Goal: Information Seeking & Learning: Learn about a topic

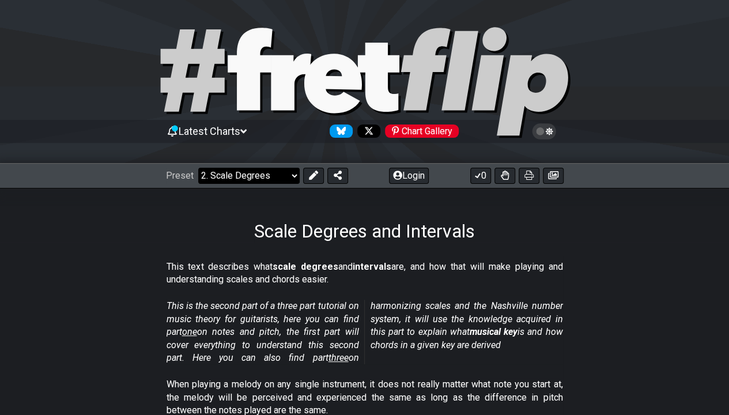
click at [271, 174] on select "Welcome to #fretflip! Initial Preset Custom Preset Minor Pentatonic Major Penta…" at bounding box center [248, 176] width 101 height 16
click at [198, 168] on select "Welcome to #fretflip! Initial Preset Custom Preset Minor Pentatonic Major Penta…" at bounding box center [248, 176] width 101 height 16
select select "/scale-degrees-and-intervals"
select select "C"
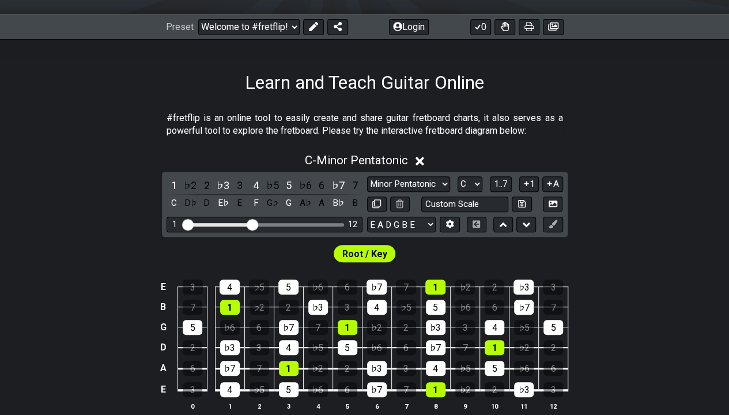
scroll to position [154, 0]
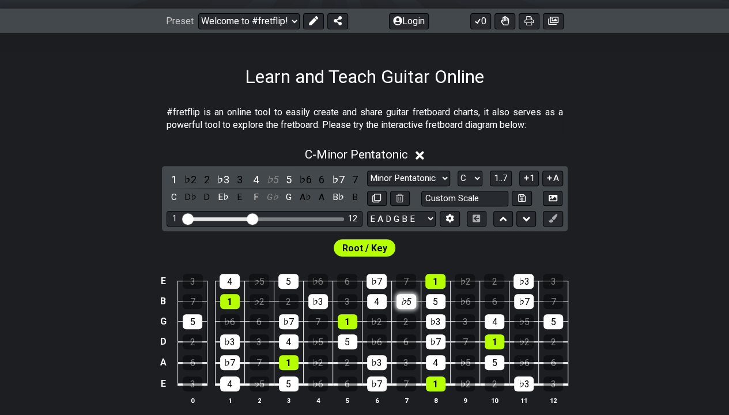
click at [409, 296] on div "♭5" at bounding box center [406, 301] width 20 height 15
click at [349, 303] on div "3" at bounding box center [348, 301] width 20 height 15
click at [379, 301] on div "4" at bounding box center [377, 301] width 20 height 15
click at [379, 280] on div "♭7" at bounding box center [376, 281] width 20 height 15
click at [366, 249] on span "Root / Key" at bounding box center [364, 248] width 45 height 17
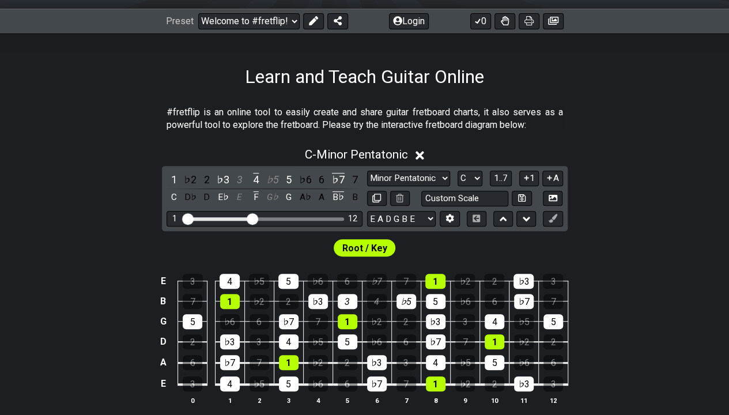
drag, startPoint x: 727, startPoint y: 165, endPoint x: 733, endPoint y: 230, distance: 66.0
click at [728, 230] on html "Latest Charts Chart Gallery The Internet Guitar fretboard tool - view and edit …" at bounding box center [364, 368] width 729 height 1044
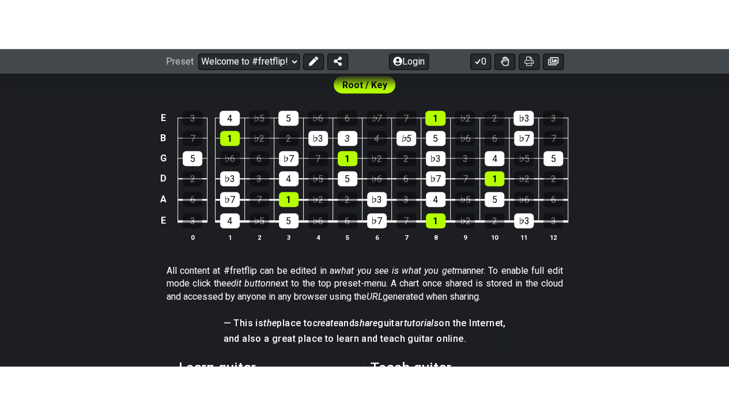
scroll to position [111, 0]
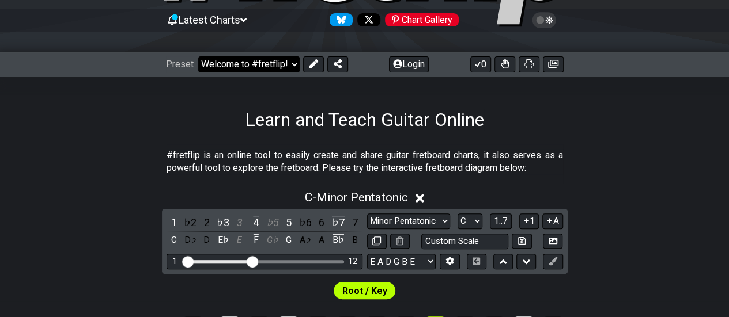
click at [278, 58] on select "Welcome to #fretflip! Initial Preset Custom Preset Minor Pentatonic Major Penta…" at bounding box center [248, 64] width 101 height 16
click at [198, 56] on select "Welcome to #fretflip! Initial Preset Custom Preset Minor Pentatonic Major Penta…" at bounding box center [248, 64] width 101 height 16
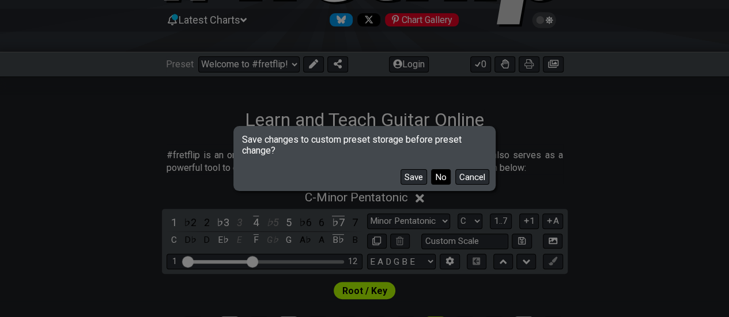
click at [437, 175] on button "No" at bounding box center [441, 177] width 20 height 16
select select "/musical-notes-explained"
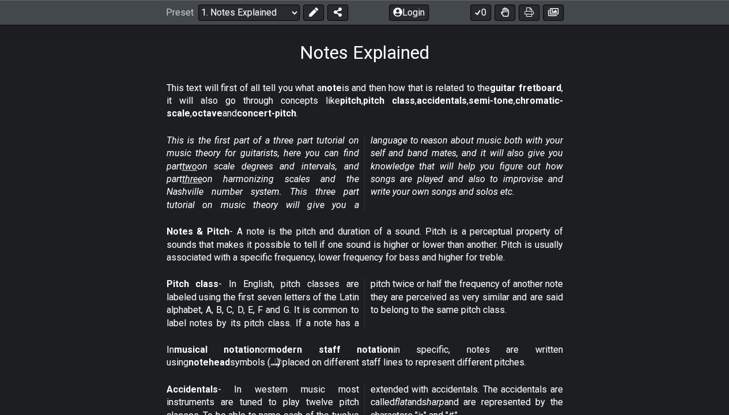
scroll to position [180, 0]
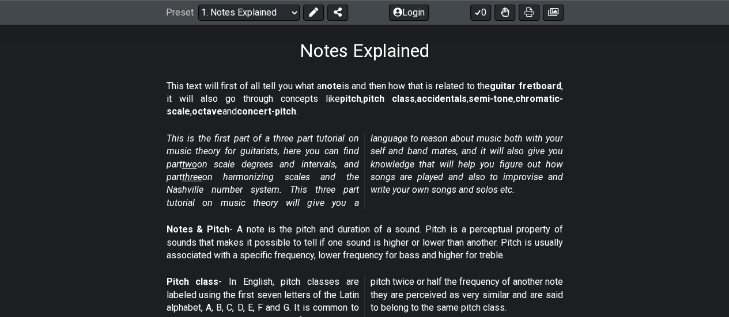
click at [445, 91] on p "This text will first of all tell you what a note is and then how that is relate…" at bounding box center [364, 99] width 396 height 39
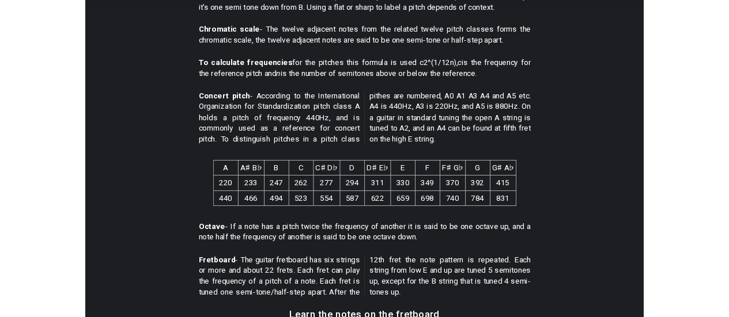
scroll to position [670, 0]
